Goal: Task Accomplishment & Management: Manage account settings

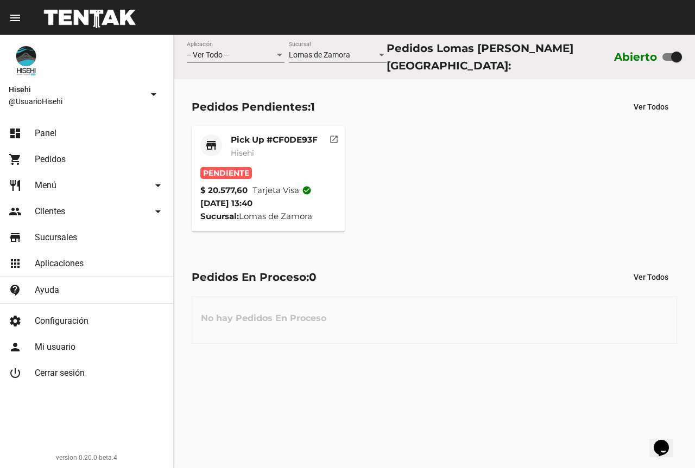
click at [250, 168] on span "Pendiente" at bounding box center [226, 173] width 52 height 12
click at [272, 157] on div "Pick Up #CF0DE93F Hisehi" at bounding box center [274, 151] width 87 height 33
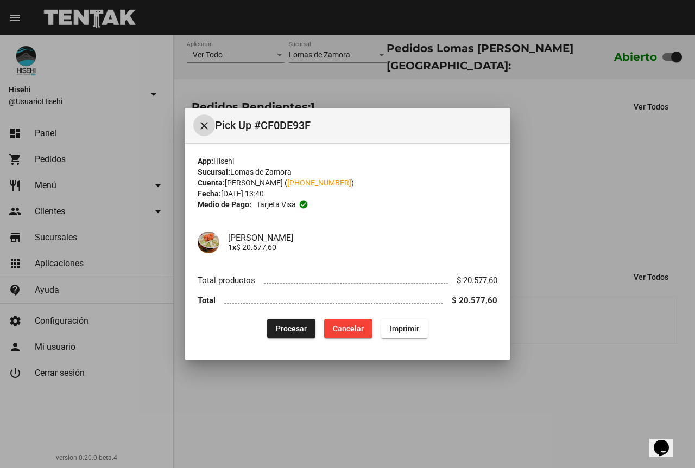
click at [284, 328] on span "Procesar" at bounding box center [291, 329] width 31 height 9
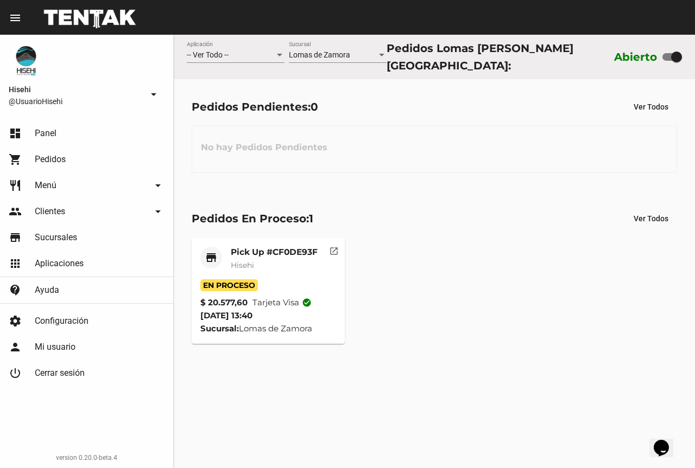
click at [225, 258] on mat-card-header "store Pick Up #CF0DE93F Hisehi" at bounding box center [268, 263] width 136 height 33
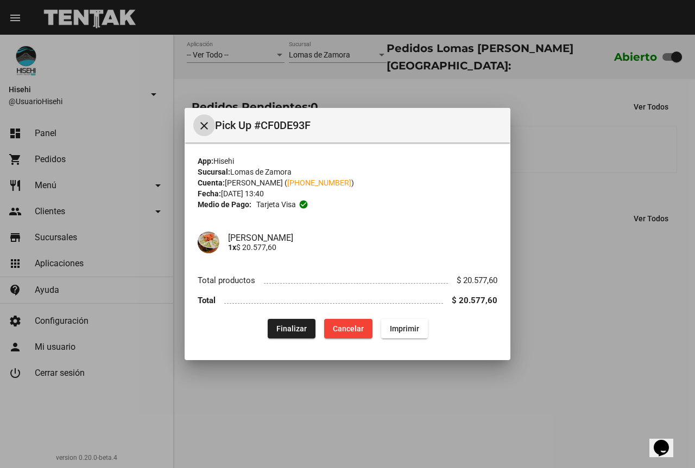
click at [288, 329] on span "Finalizar" at bounding box center [291, 329] width 30 height 9
